Goal: Check status

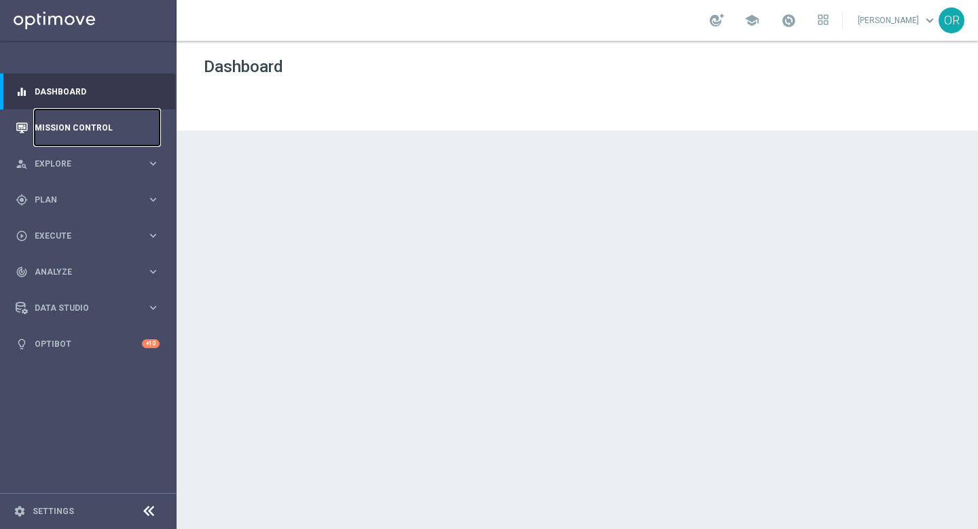
click at [107, 126] on link "Mission Control" at bounding box center [97, 127] width 125 height 36
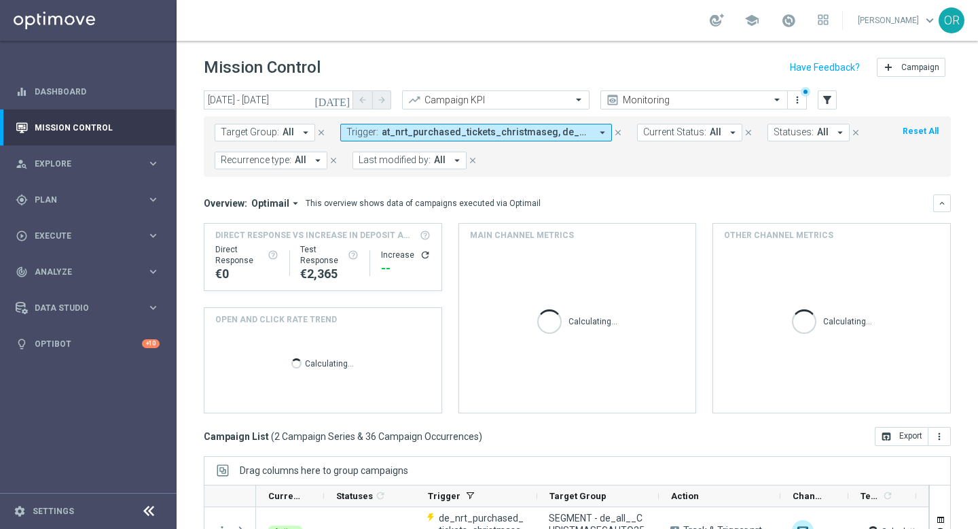
click at [467, 128] on span "at_nrt_purchased_tickets_christmaseg, de_nrt_purchased_tickets_christmaseg" at bounding box center [486, 132] width 209 height 12
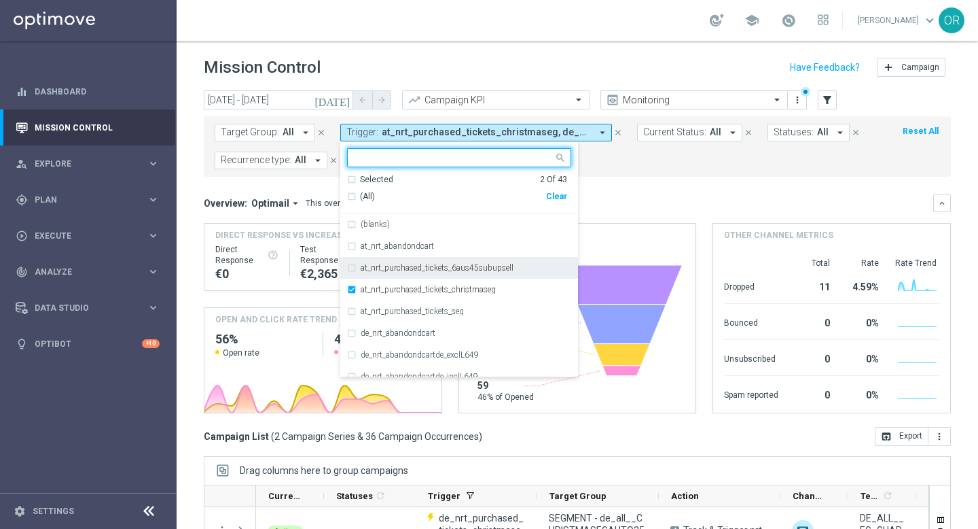
click at [349, 266] on div "at_nrt_purchased_tickets_6aus45subupsell" at bounding box center [459, 268] width 224 height 22
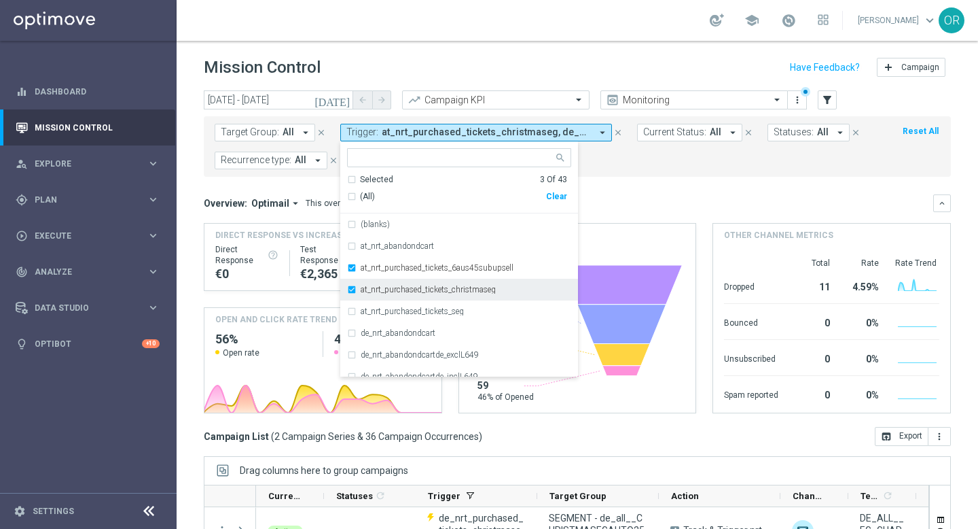
click at [350, 288] on div "at_nrt_purchased_tickets_christmaseg" at bounding box center [459, 290] width 224 height 22
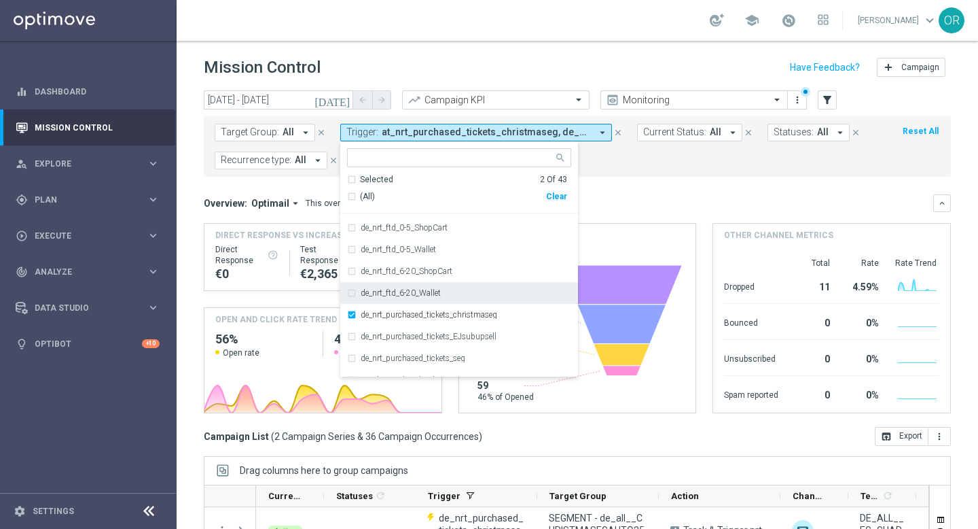
scroll to position [180, 0]
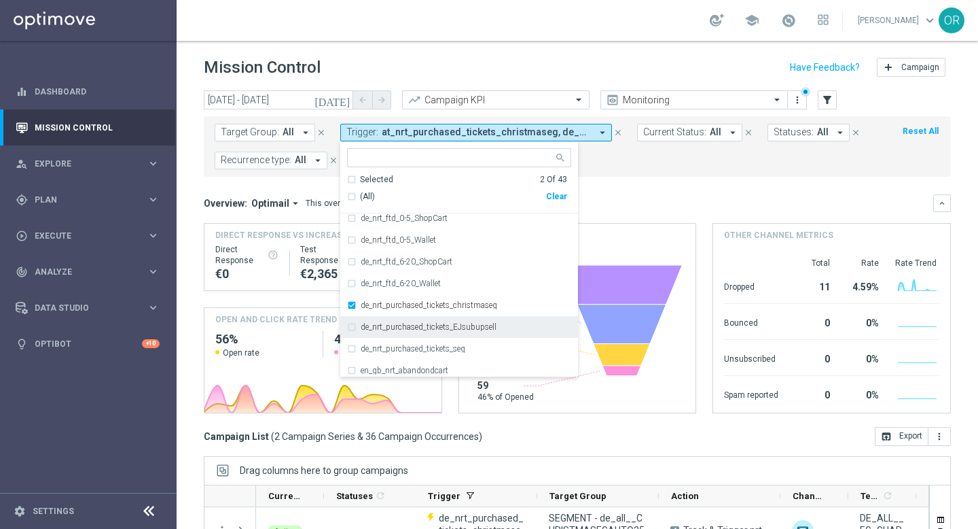
click at [351, 325] on div "de_nrt_purchased_tickets_EJsubupsell" at bounding box center [459, 327] width 224 height 22
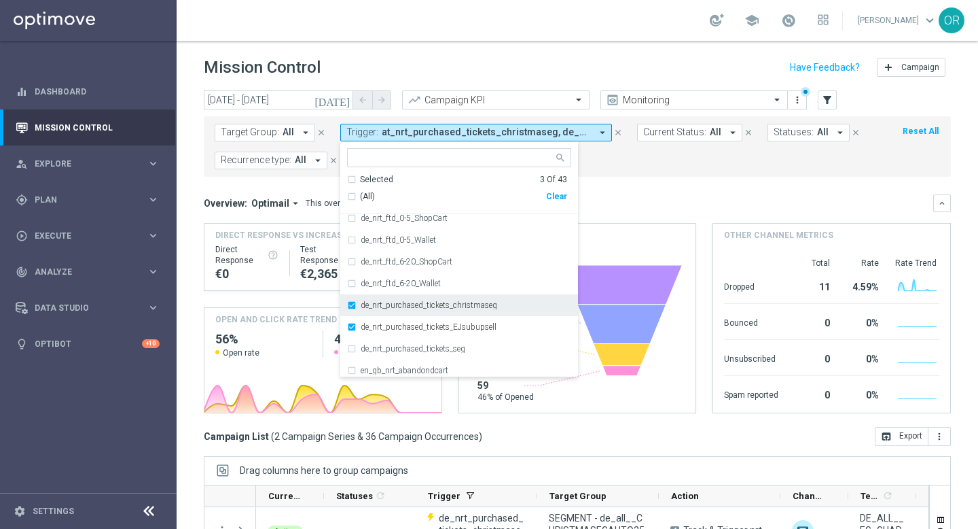
click at [352, 305] on div "de_nrt_purchased_tickets_christmaseg" at bounding box center [459, 305] width 224 height 22
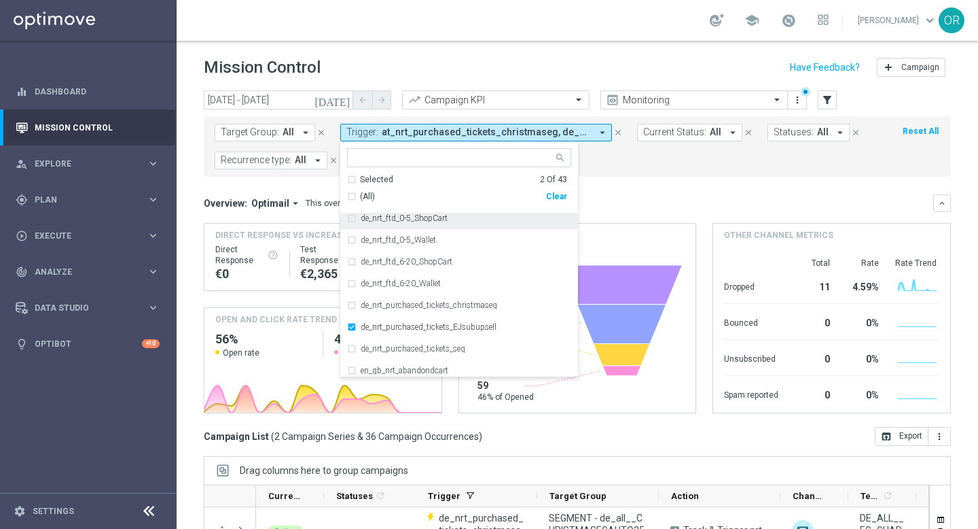
click at [606, 190] on mini-dashboard "Overview: Optimail arrow_drop_down This overview shows data of campaigns execut…" at bounding box center [577, 302] width 747 height 250
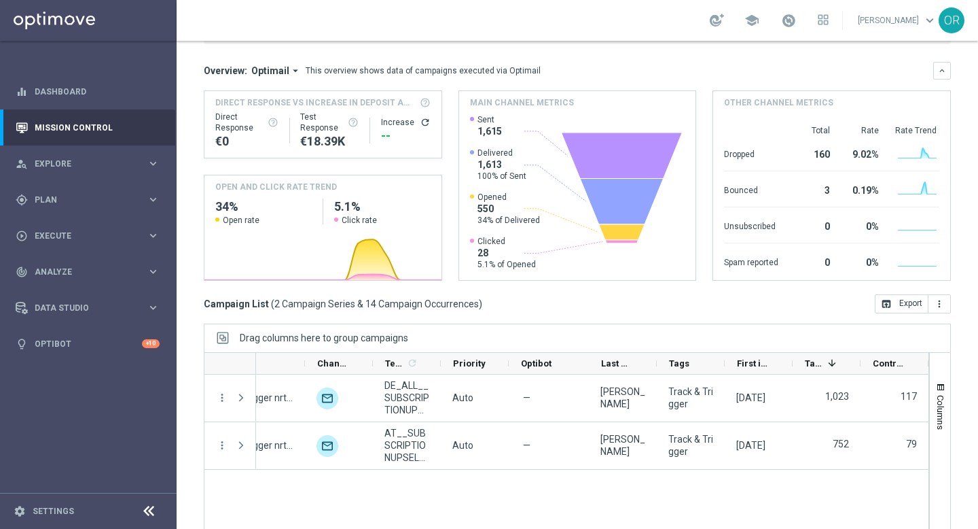
scroll to position [118, 0]
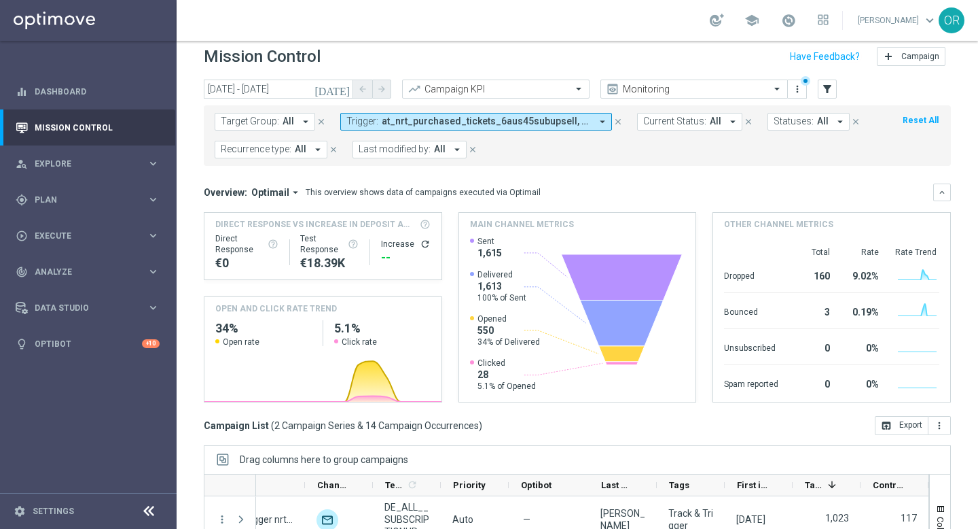
click at [345, 88] on icon "[DATE]" at bounding box center [333, 89] width 37 height 12
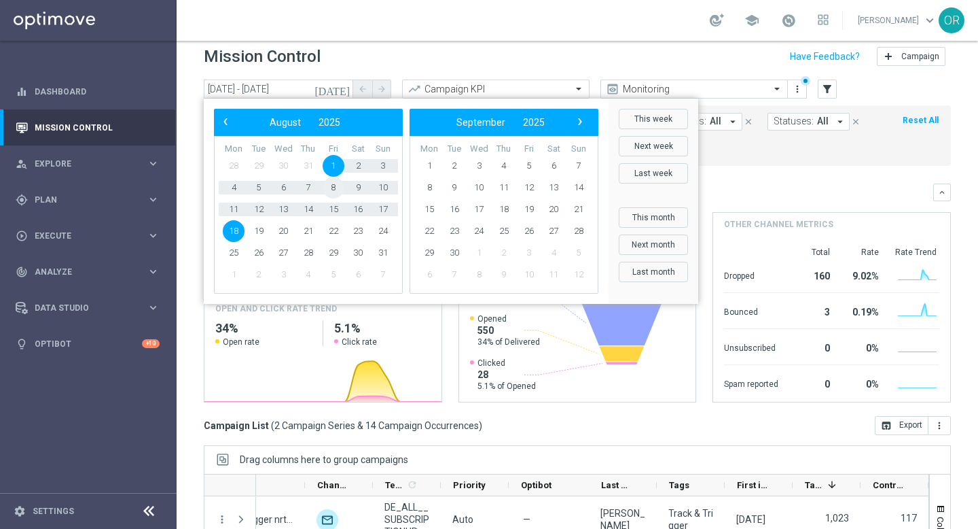
click at [334, 185] on span "8" at bounding box center [334, 188] width 22 height 22
click at [312, 207] on span "14" at bounding box center [309, 209] width 22 height 22
type input "[DATE] - [DATE]"
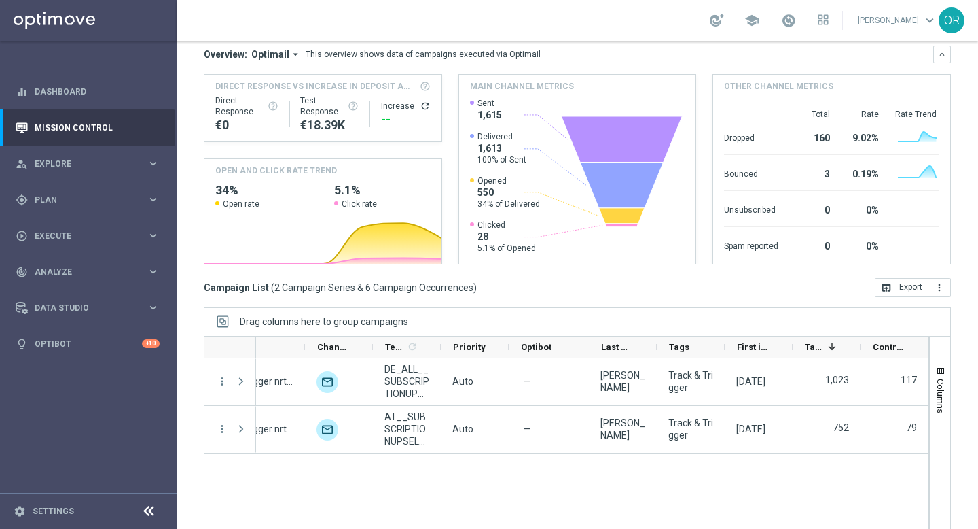
scroll to position [179, 0]
